Goal: Download file/media

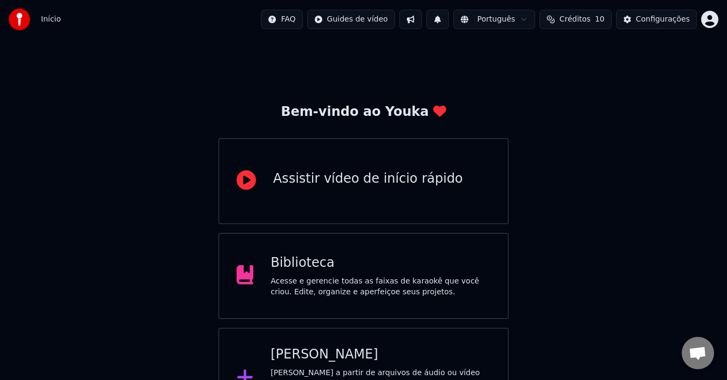
click at [713, 23] on html "Início FAQ Guides de vídeo Português Créditos 10 Configurações Bem-vindo ao You…" at bounding box center [363, 214] width 727 height 429
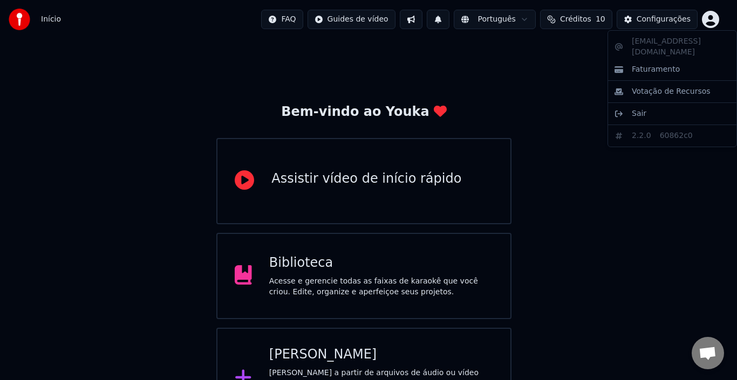
click at [632, 230] on html "Início FAQ Guides de vídeo Português Créditos 10 Configurações Bem-vindo ao You…" at bounding box center [368, 214] width 737 height 429
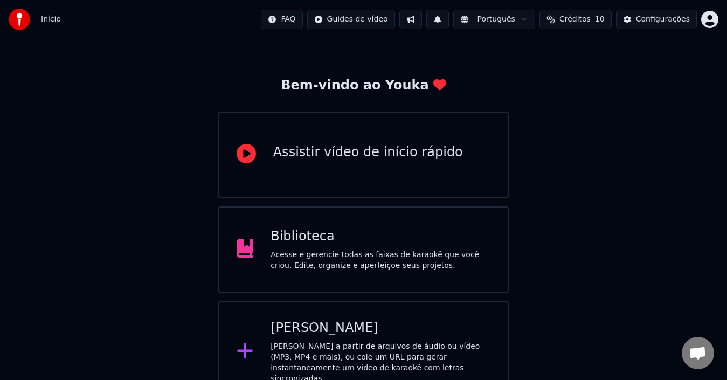
scroll to position [38, 0]
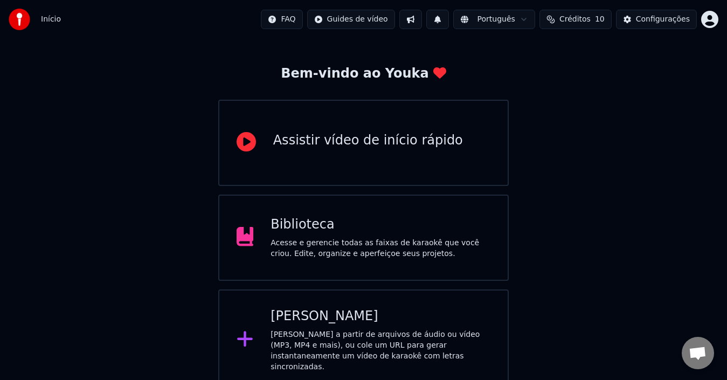
click at [395, 312] on div "[PERSON_NAME]" at bounding box center [381, 316] width 220 height 17
click at [315, 252] on div "Acesse e gerencie todas as faixas de karaokê que você criou. Edite, organize e …" at bounding box center [381, 249] width 220 height 22
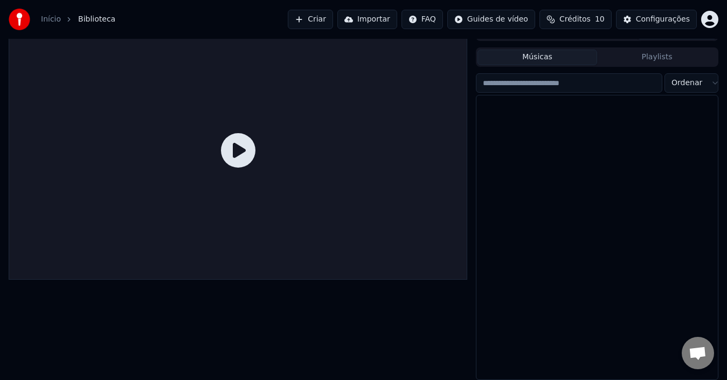
scroll to position [17, 0]
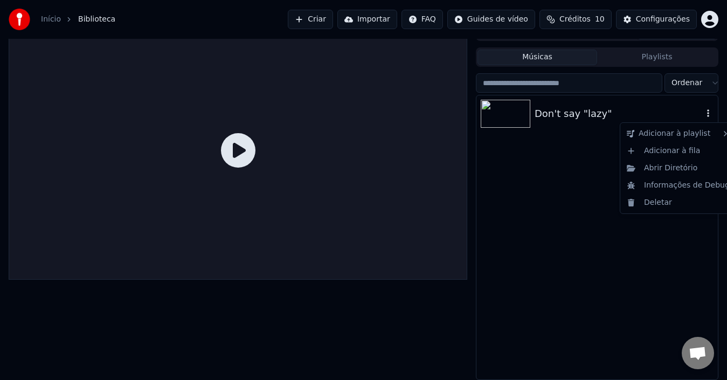
click at [710, 117] on icon "button" at bounding box center [708, 113] width 11 height 9
click at [653, 167] on div "Abrir Diretório" at bounding box center [679, 168] width 112 height 17
click at [623, 117] on div "Don't say "lazy"" at bounding box center [619, 113] width 168 height 15
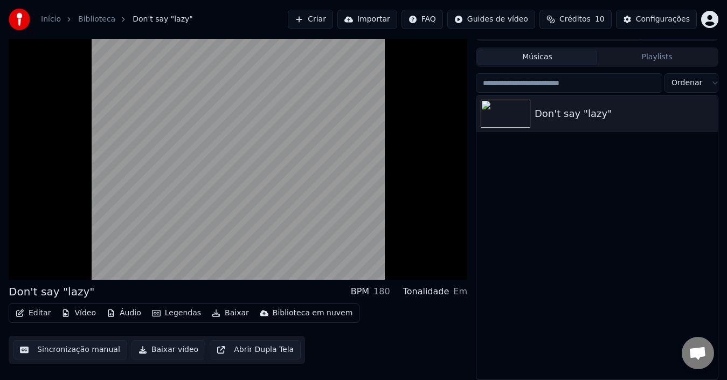
click at [259, 140] on video at bounding box center [238, 151] width 459 height 258
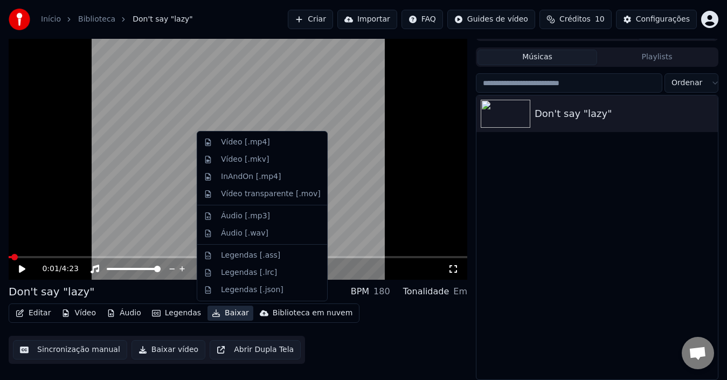
click at [222, 313] on button "Baixar" at bounding box center [231, 313] width 46 height 15
click at [231, 275] on div "Legendas [.lrc]" at bounding box center [249, 272] width 56 height 11
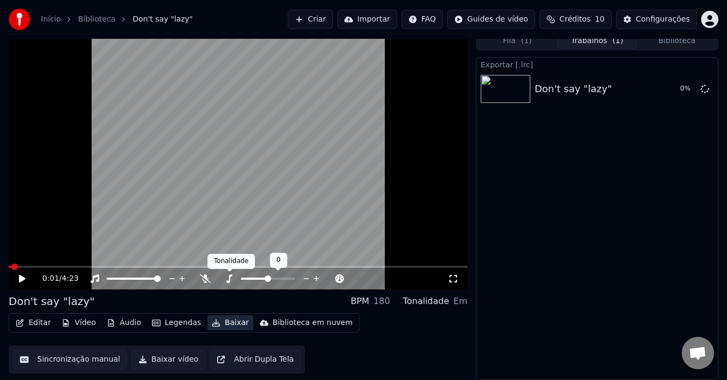
scroll to position [8, 0]
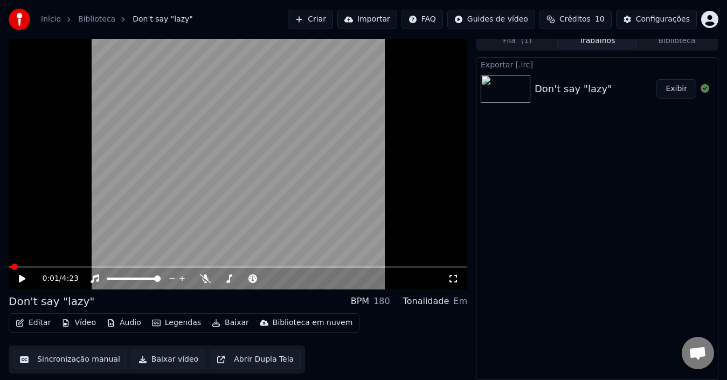
click at [677, 90] on button "Exibir" at bounding box center [677, 88] width 40 height 19
